Goal: Information Seeking & Learning: Find specific fact

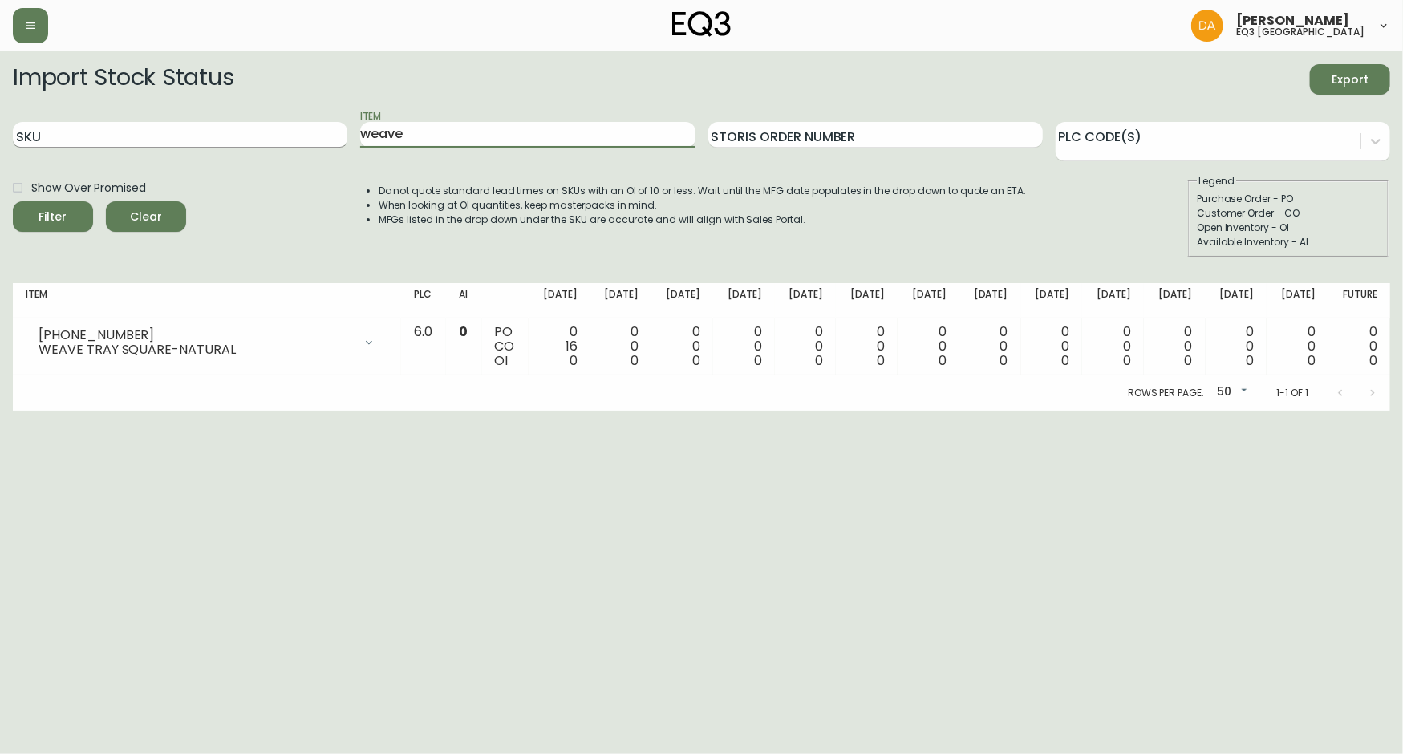
drag, startPoint x: 531, startPoint y: 133, endPoint x: 273, endPoint y: 132, distance: 258.4
click at [254, 201] on form "Import Stock Status Export SKU Item weave Storis Order Number PLC Code(s) Show …" at bounding box center [702, 160] width 1378 height 193
type input "sculptural"
click at [13, 201] on button "Filter" at bounding box center [53, 216] width 80 height 30
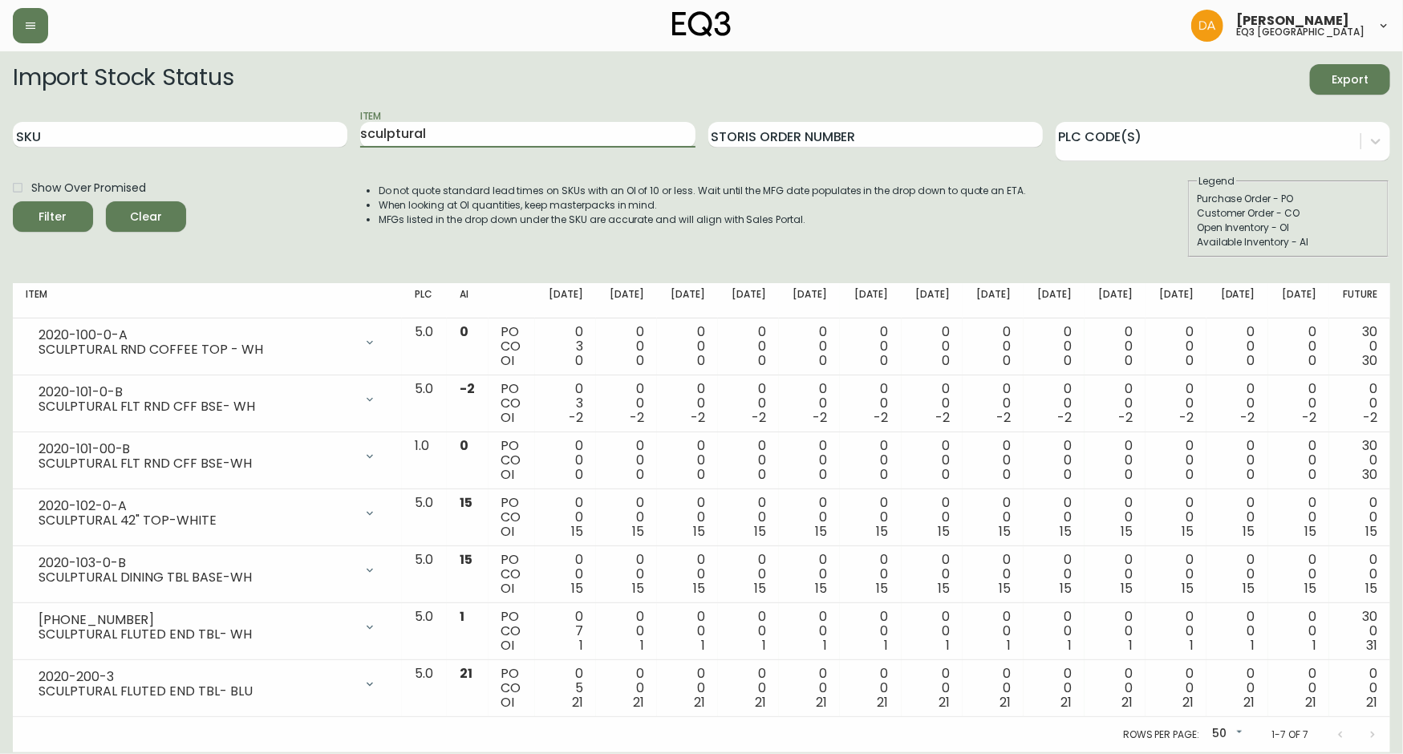
drag, startPoint x: 347, startPoint y: 132, endPoint x: 225, endPoint y: 94, distance: 127.9
click at [217, 117] on div "SKU Item sculptural Storis Order Number PLC Code(s)" at bounding box center [702, 135] width 1378 height 52
type input "[PERSON_NAME]"
click at [13, 201] on button "Filter" at bounding box center [53, 216] width 80 height 30
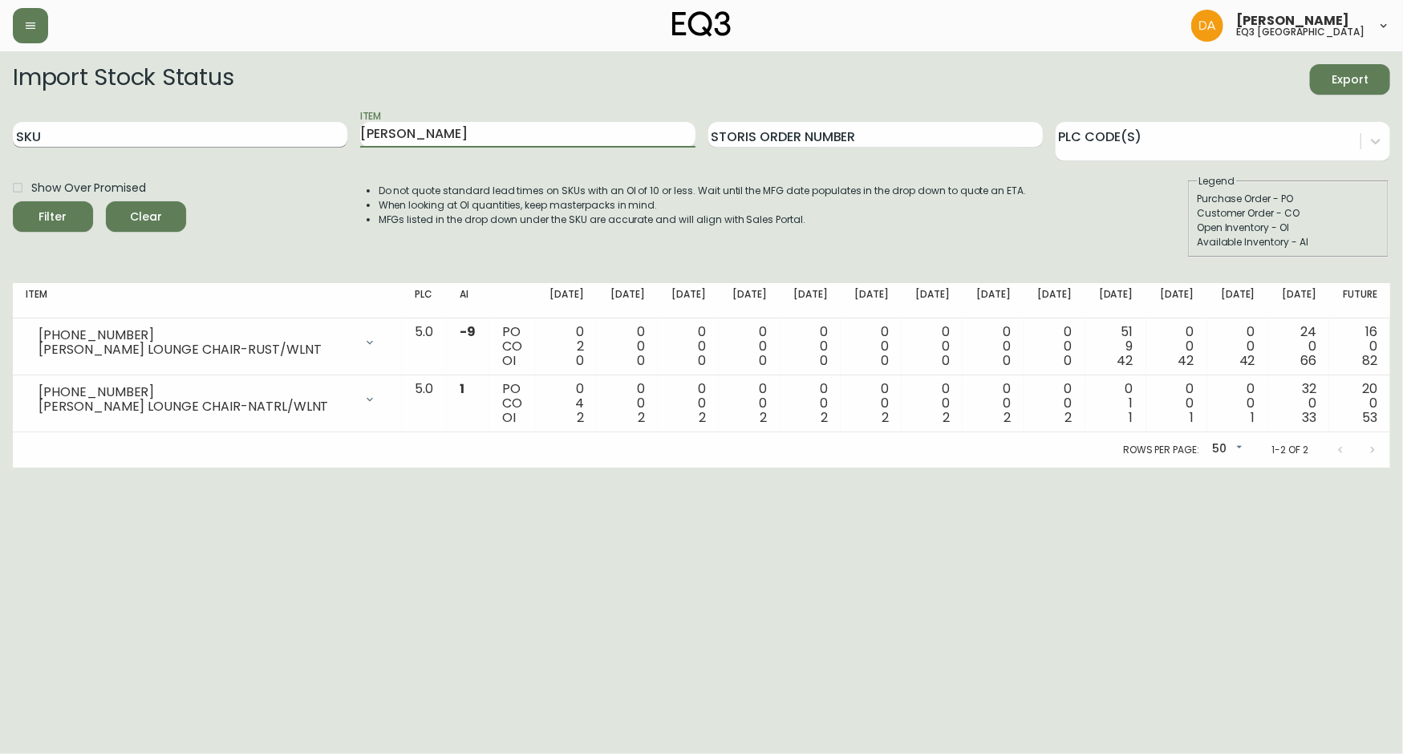
drag, startPoint x: 403, startPoint y: 139, endPoint x: 305, endPoint y: 139, distance: 97.9
click at [305, 139] on div "SKU Item [PERSON_NAME] Storis Order Number PLC Code(s)" at bounding box center [702, 135] width 1378 height 52
type input "alfi"
click at [13, 201] on button "Filter" at bounding box center [53, 216] width 80 height 30
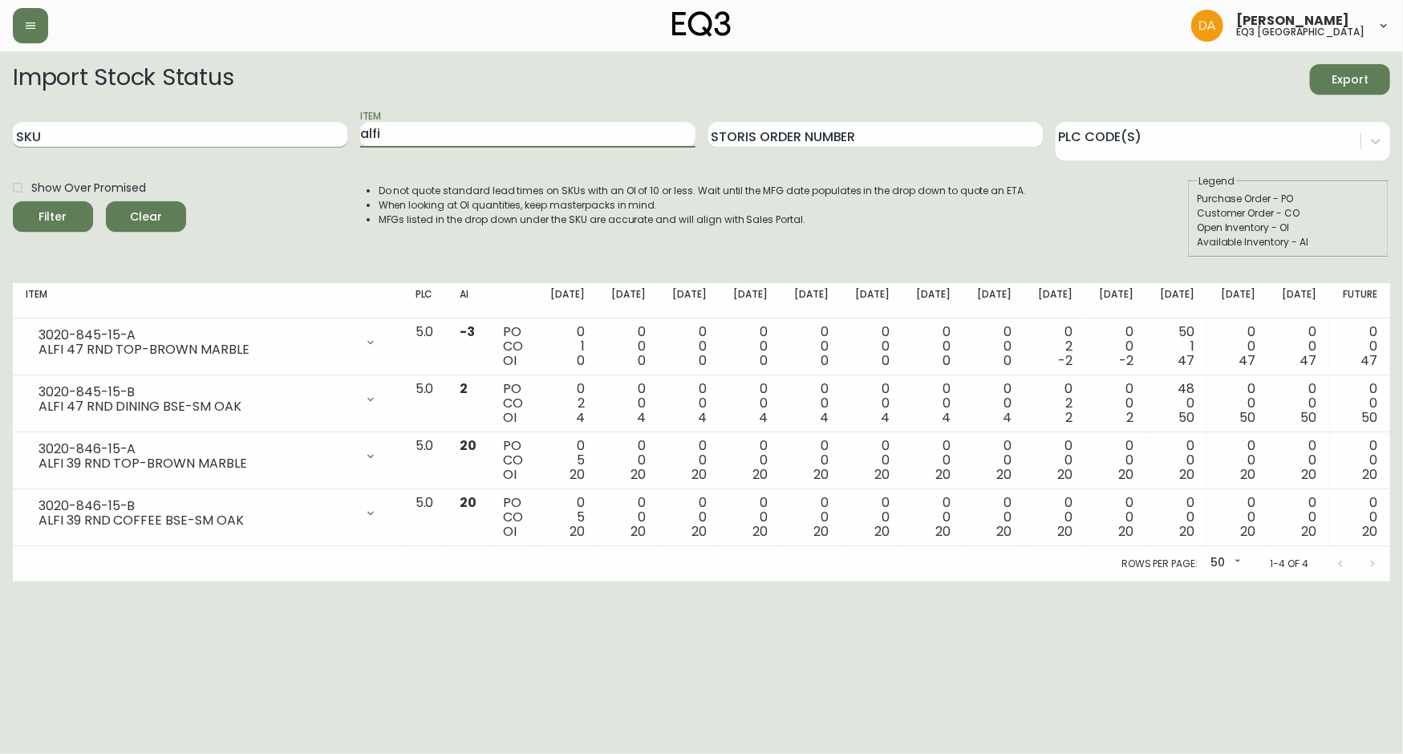
drag, startPoint x: 406, startPoint y: 136, endPoint x: 252, endPoint y: 143, distance: 154.2
click at [258, 141] on div "SKU Item [PERSON_NAME] Order Number PLC Code(s)" at bounding box center [702, 135] width 1378 height 52
type input "[PERSON_NAME]"
click at [13, 201] on button "Filter" at bounding box center [53, 216] width 80 height 30
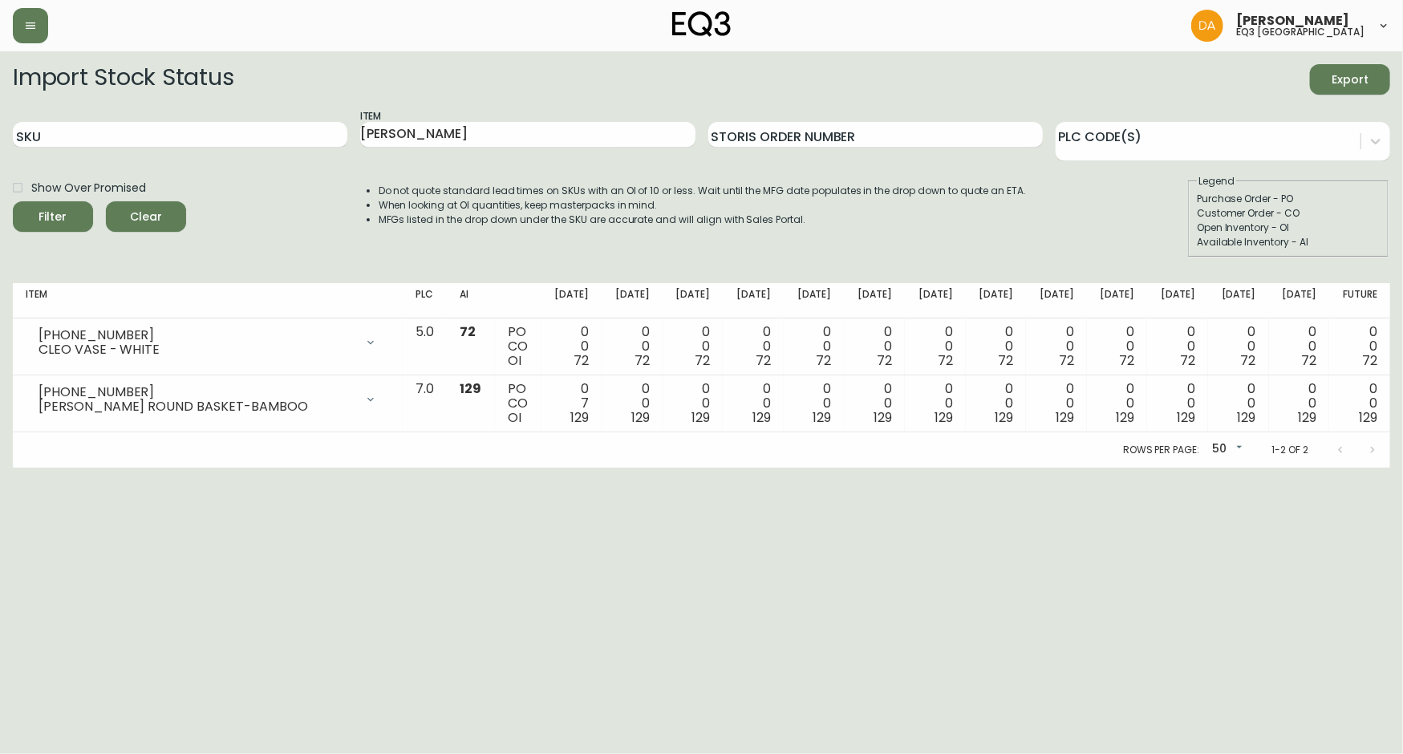
click at [430, 468] on html "[PERSON_NAME] eq3 calgary Import Stock Status Export SKU Item [PERSON_NAME] Ord…" at bounding box center [701, 234] width 1403 height 468
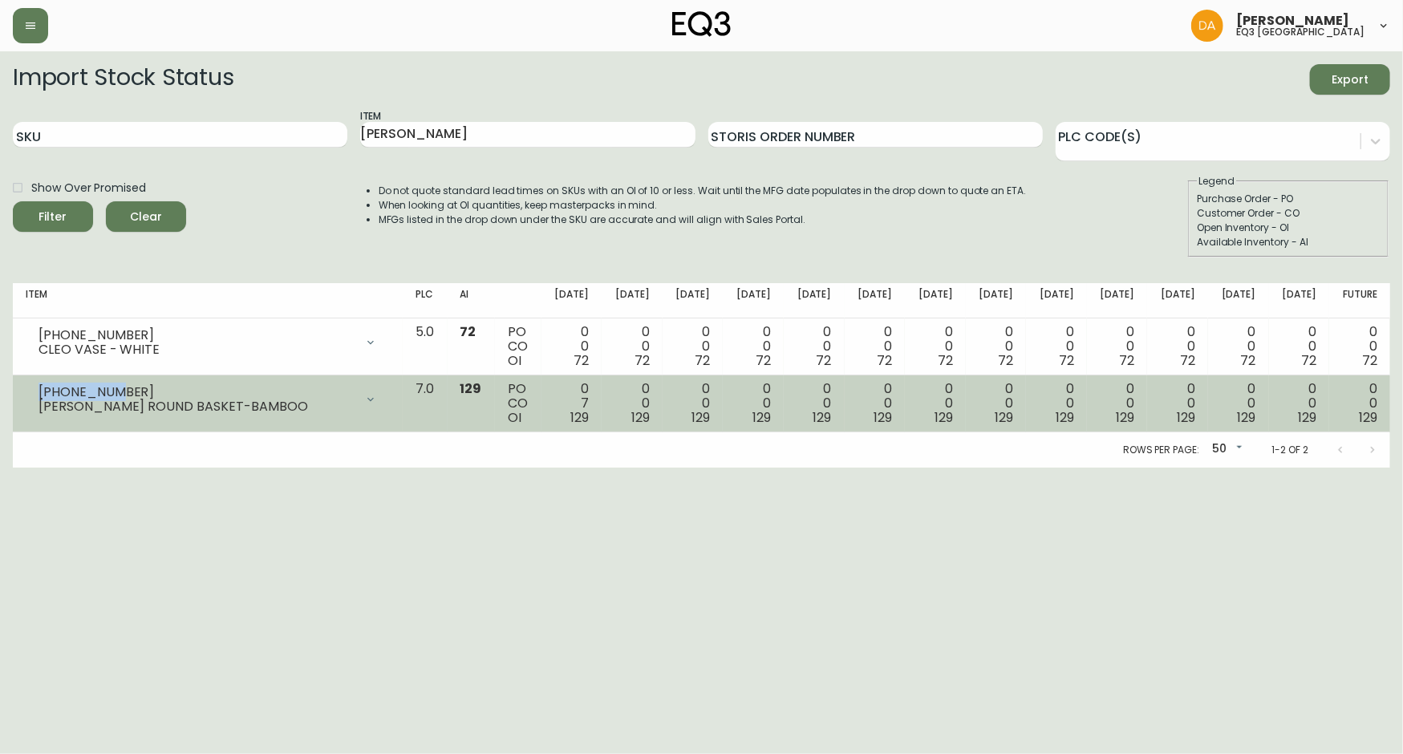
drag, startPoint x: 123, startPoint y: 395, endPoint x: 19, endPoint y: 388, distance: 103.7
click at [19, 388] on td "[PHONE_NUMBER] [PERSON_NAME] ROUND BASKET-BAMBOO Opening Balance 136 ( [DATE] )…" at bounding box center [208, 403] width 390 height 57
copy div "[PHONE_NUMBER]"
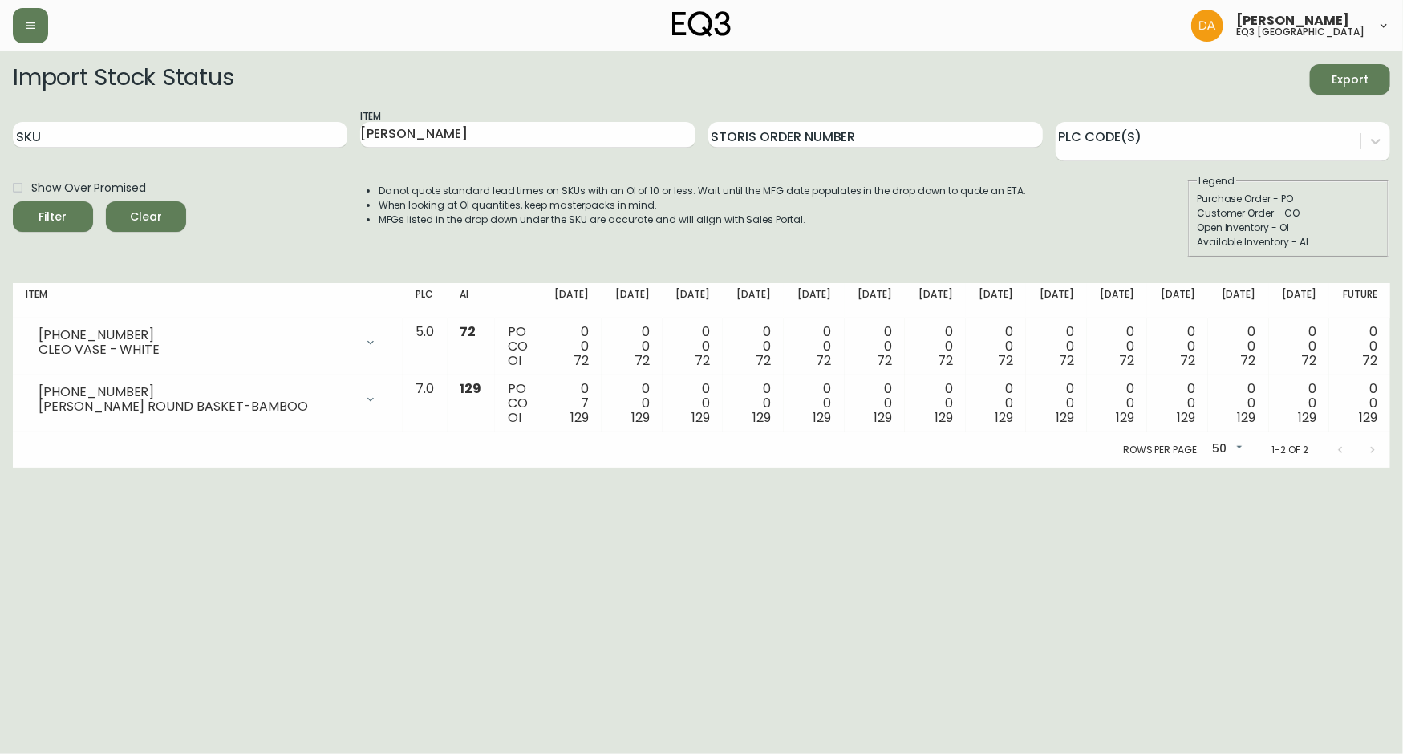
click at [639, 468] on html "[PERSON_NAME] eq3 calgary Import Stock Status Export SKU Item [PERSON_NAME] Ord…" at bounding box center [701, 234] width 1403 height 468
